Goal: Task Accomplishment & Management: Manage account settings

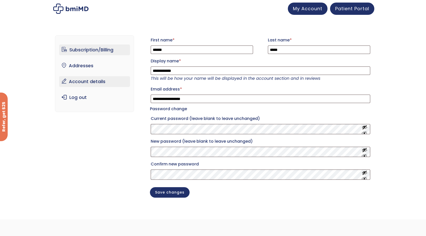
click at [101, 50] on link "Subscription/Billing" at bounding box center [94, 50] width 71 height 11
click at [102, 49] on link "Subscription/Billing" at bounding box center [94, 50] width 71 height 11
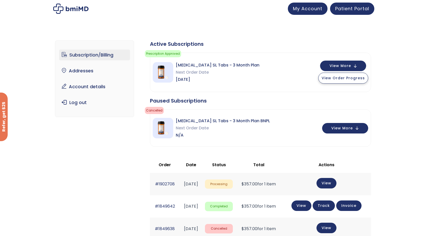
click at [346, 78] on span "View Order Progress" at bounding box center [343, 78] width 43 height 5
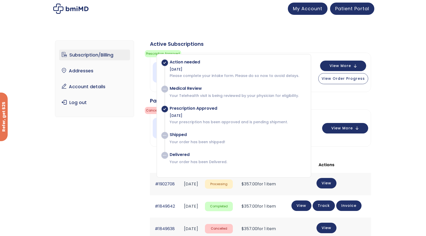
click at [227, 38] on div "Subscription/Billing bmiRewards Addresses Account details Submit a Review Log o…" at bounding box center [213, 187] width 316 height 314
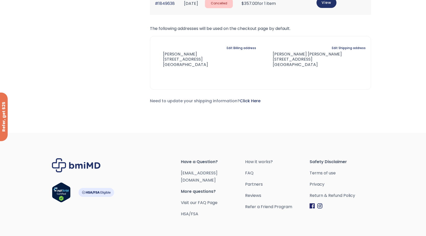
scroll to position [230, 0]
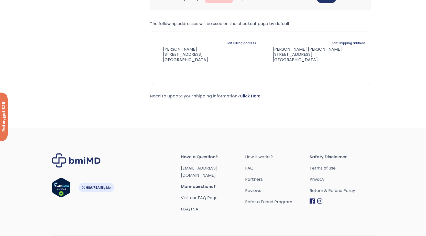
click at [252, 94] on link "Click Here" at bounding box center [250, 96] width 21 height 6
